Goal: Information Seeking & Learning: Learn about a topic

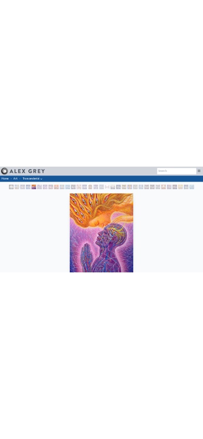
scroll to position [58, 0]
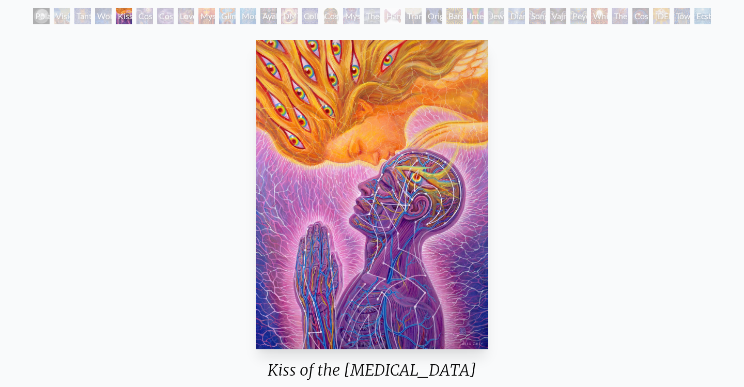
click at [98, 21] on div "Wonder" at bounding box center [103, 16] width 17 height 17
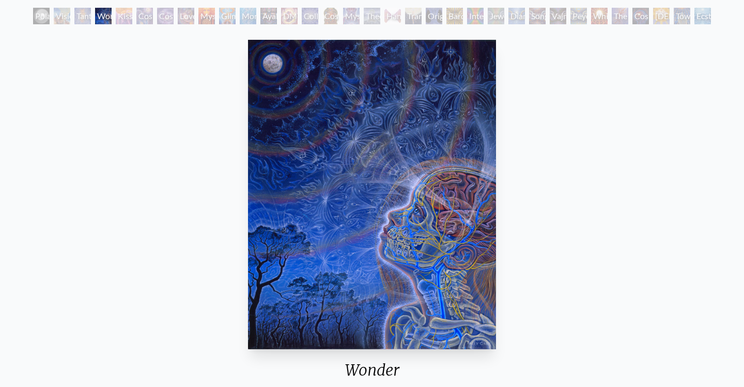
click at [131, 18] on div "Kiss of the [MEDICAL_DATA]" at bounding box center [124, 16] width 17 height 17
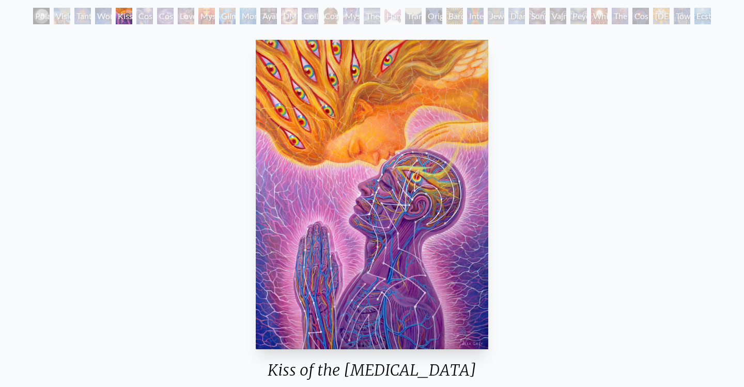
click at [158, 14] on div "Cosmic Artist" at bounding box center [165, 16] width 17 height 17
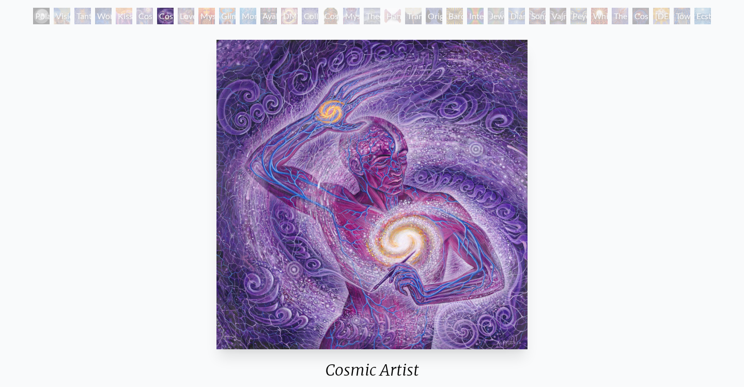
click at [192, 15] on div "Love is a Cosmic Force" at bounding box center [186, 16] width 17 height 17
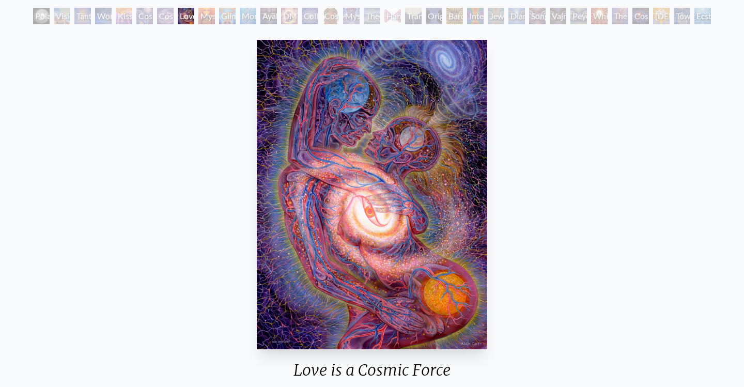
click at [198, 12] on div "Mysteriosa 2" at bounding box center [206, 16] width 17 height 17
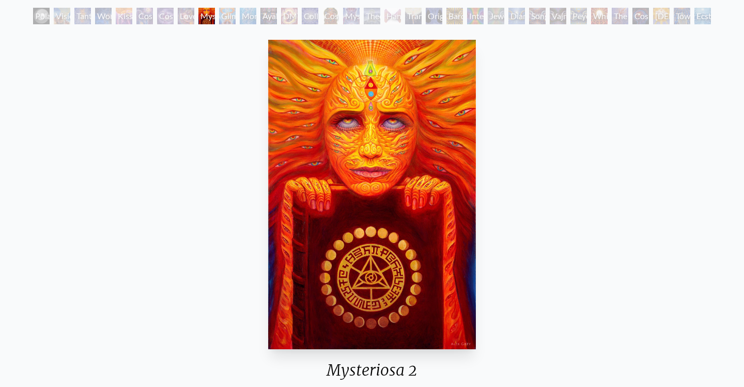
click at [235, 12] on div "Glimpsing the Empyrean" at bounding box center [227, 16] width 17 height 17
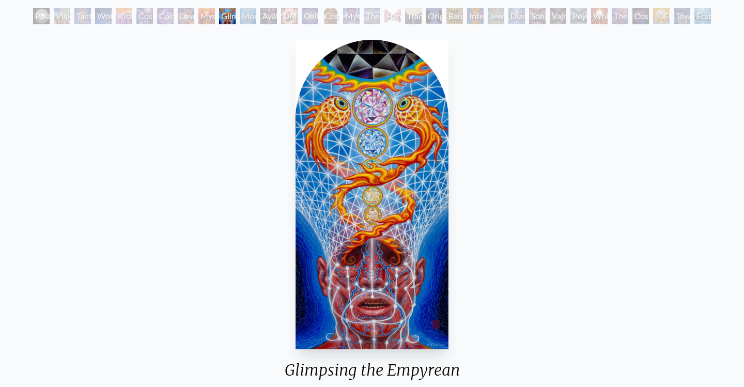
click at [301, 14] on div "Polar Unity Spiral Visionary Origin of Language Tantra Wonder Kiss of the [MEDI…" at bounding box center [372, 18] width 682 height 20
click at [296, 16] on div "DMT - The Spirit Molecule" at bounding box center [289, 16] width 17 height 17
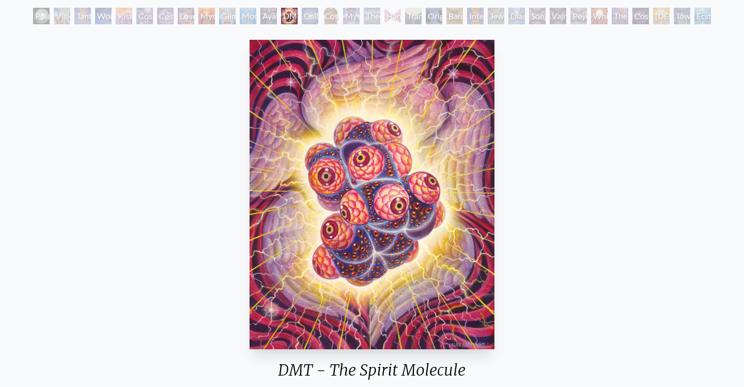
click at [371, 14] on div "Theologue" at bounding box center [371, 16] width 17 height 17
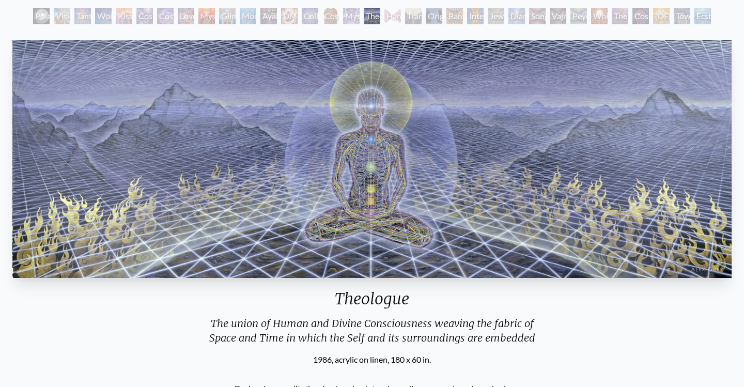
click at [708, 17] on div "Ecstasy" at bounding box center [702, 16] width 17 height 17
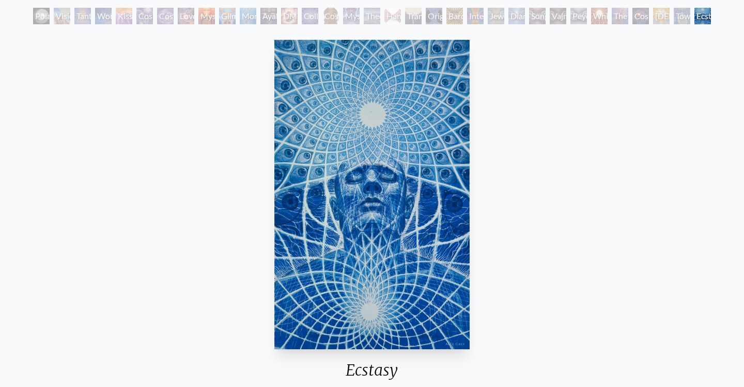
click at [679, 14] on div "Toward the One" at bounding box center [681, 16] width 17 height 17
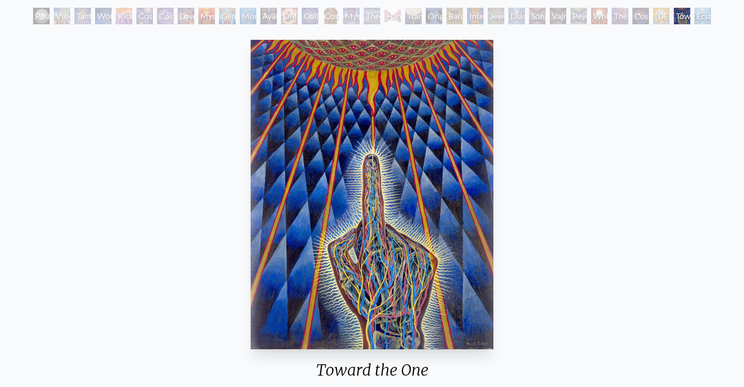
click at [649, 13] on div "Cosmic Consciousness" at bounding box center [640, 16] width 17 height 17
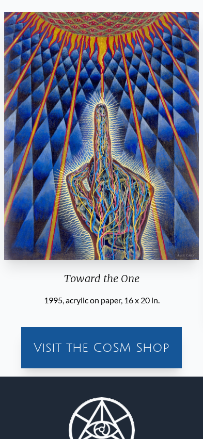
scroll to position [59, 0]
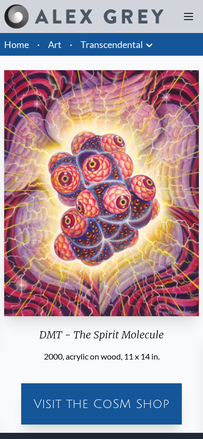
scroll to position [58, 0]
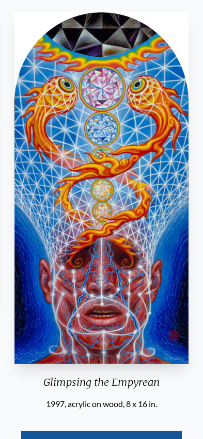
scroll to position [57, 0]
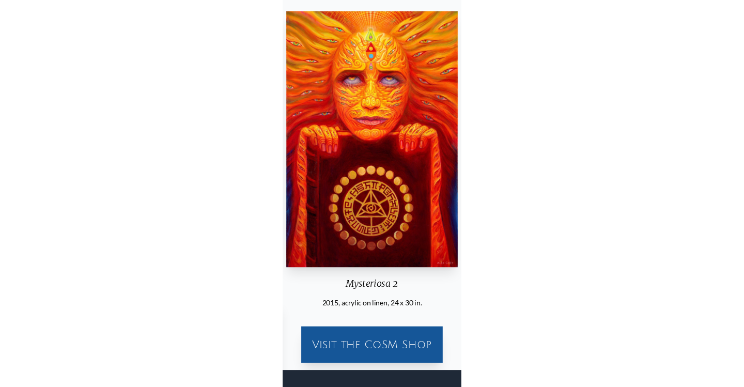
scroll to position [58, 0]
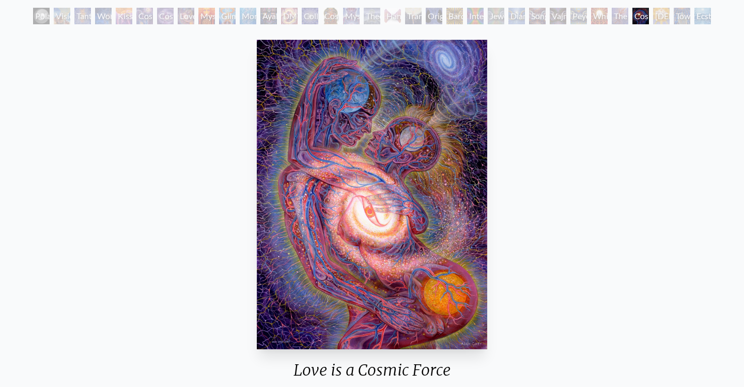
click at [353, 13] on div "Mystic Eye" at bounding box center [351, 16] width 17 height 17
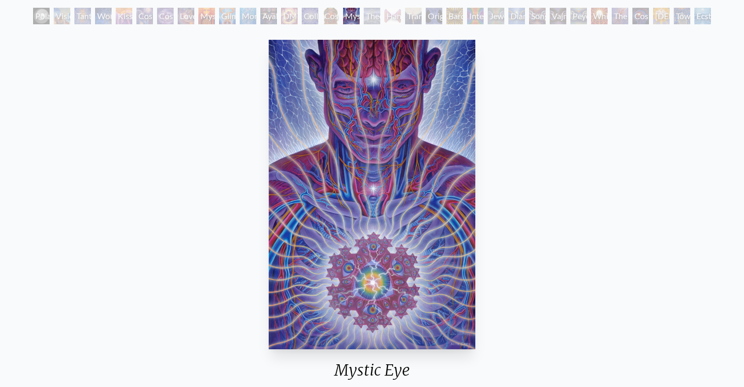
click at [322, 17] on div "Cosmic [DEMOGRAPHIC_DATA]" at bounding box center [330, 16] width 17 height 17
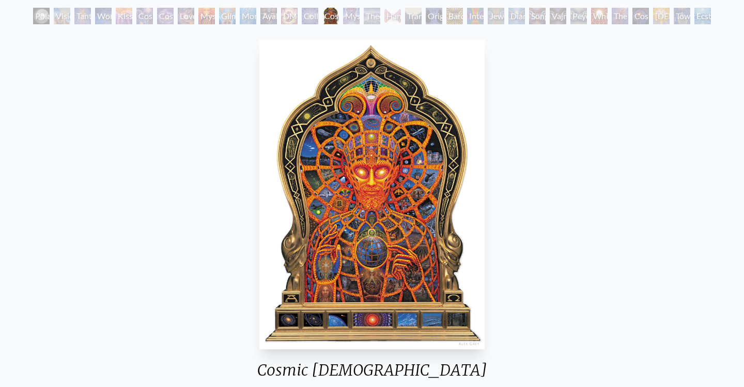
click at [314, 12] on div "Collective Vision" at bounding box center [310, 16] width 17 height 17
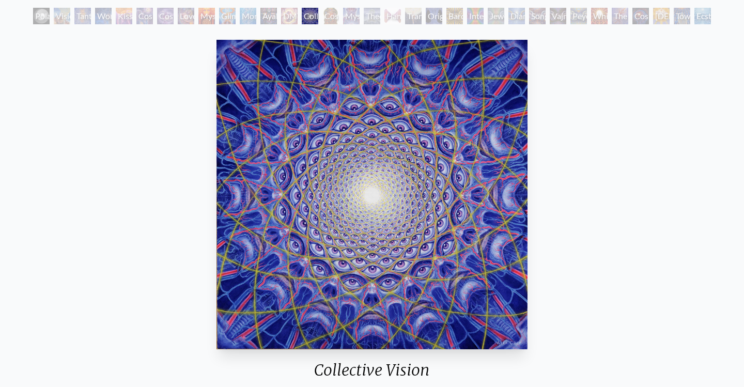
click at [268, 18] on div "Ayahuasca Visitation" at bounding box center [268, 16] width 17 height 17
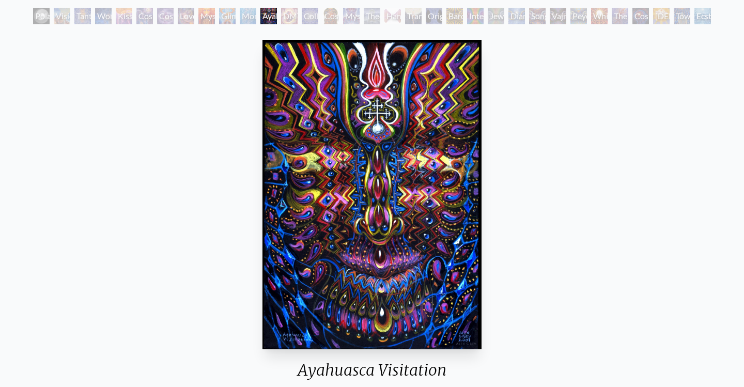
click at [240, 17] on div "Monochord" at bounding box center [248, 16] width 17 height 17
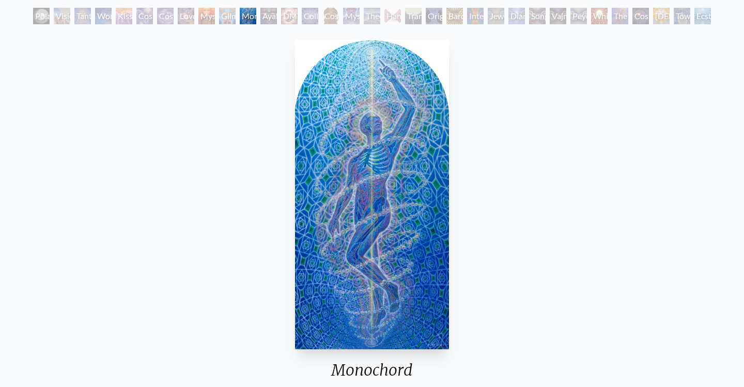
click at [219, 17] on div "Glimpsing the Empyrean" at bounding box center [227, 16] width 17 height 17
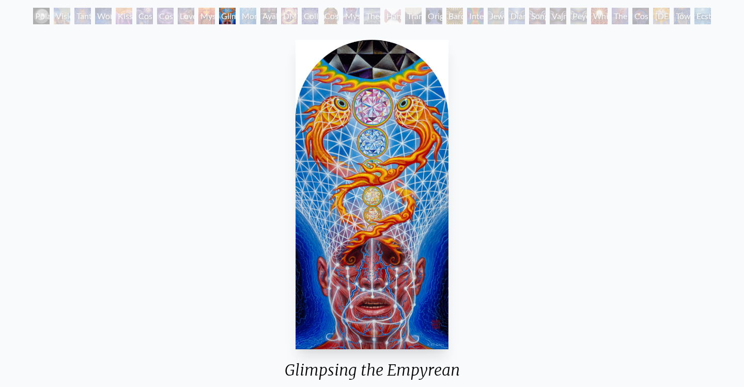
click at [189, 16] on div "Love is a Cosmic Force" at bounding box center [186, 16] width 17 height 17
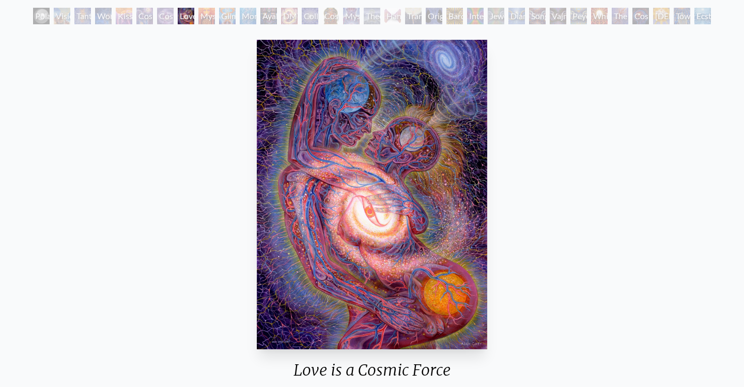
click at [148, 17] on div "Cosmic Creativity" at bounding box center [144, 16] width 17 height 17
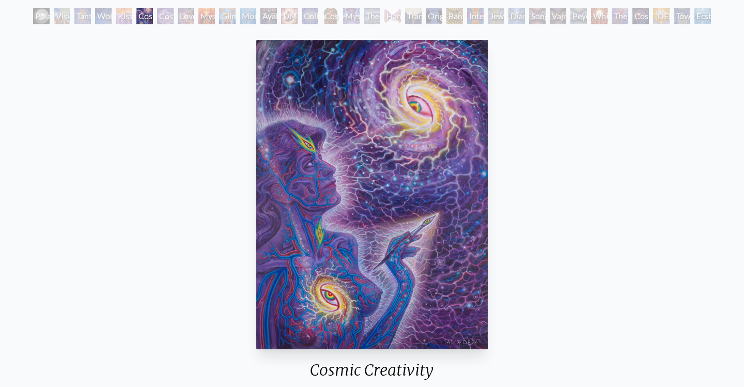
click at [33, 15] on div "Polar Unity Spiral" at bounding box center [41, 16] width 17 height 17
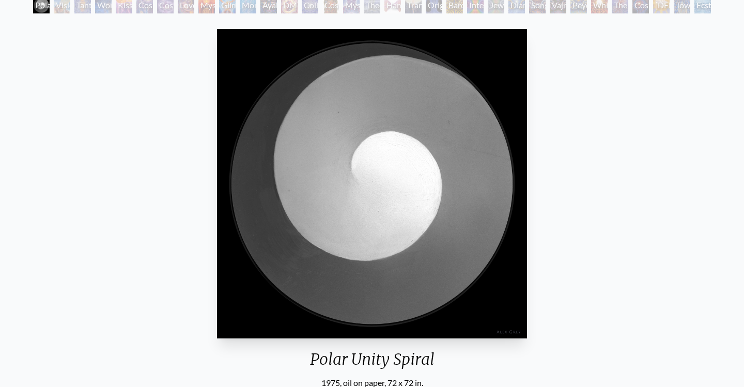
scroll to position [70, 0]
